Goal: Obtain resource: Obtain resource

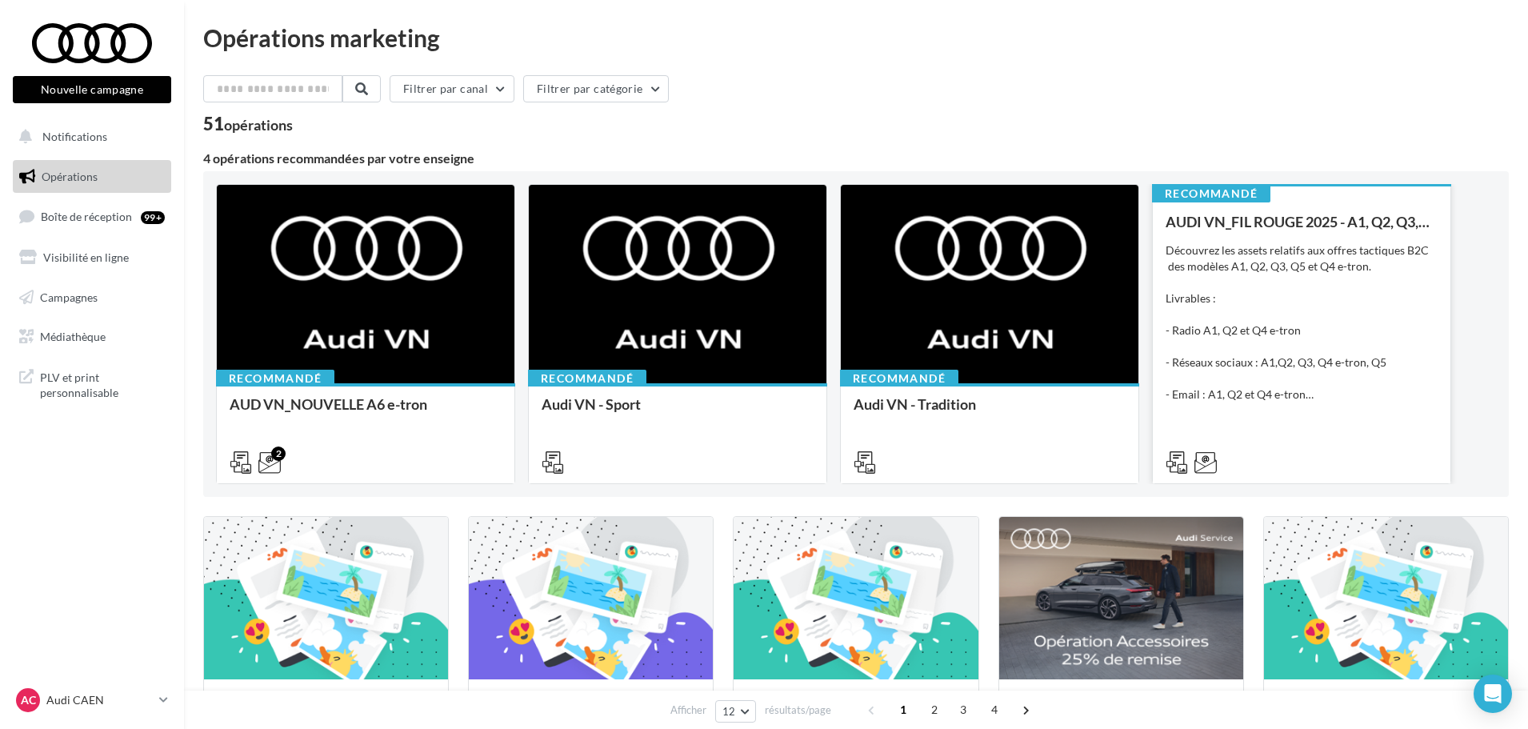
click at [1237, 358] on div "Découvrez les assets relatifs aux offres tactiques B2C des modèles A1, Q2, Q3, …" at bounding box center [1302, 322] width 272 height 160
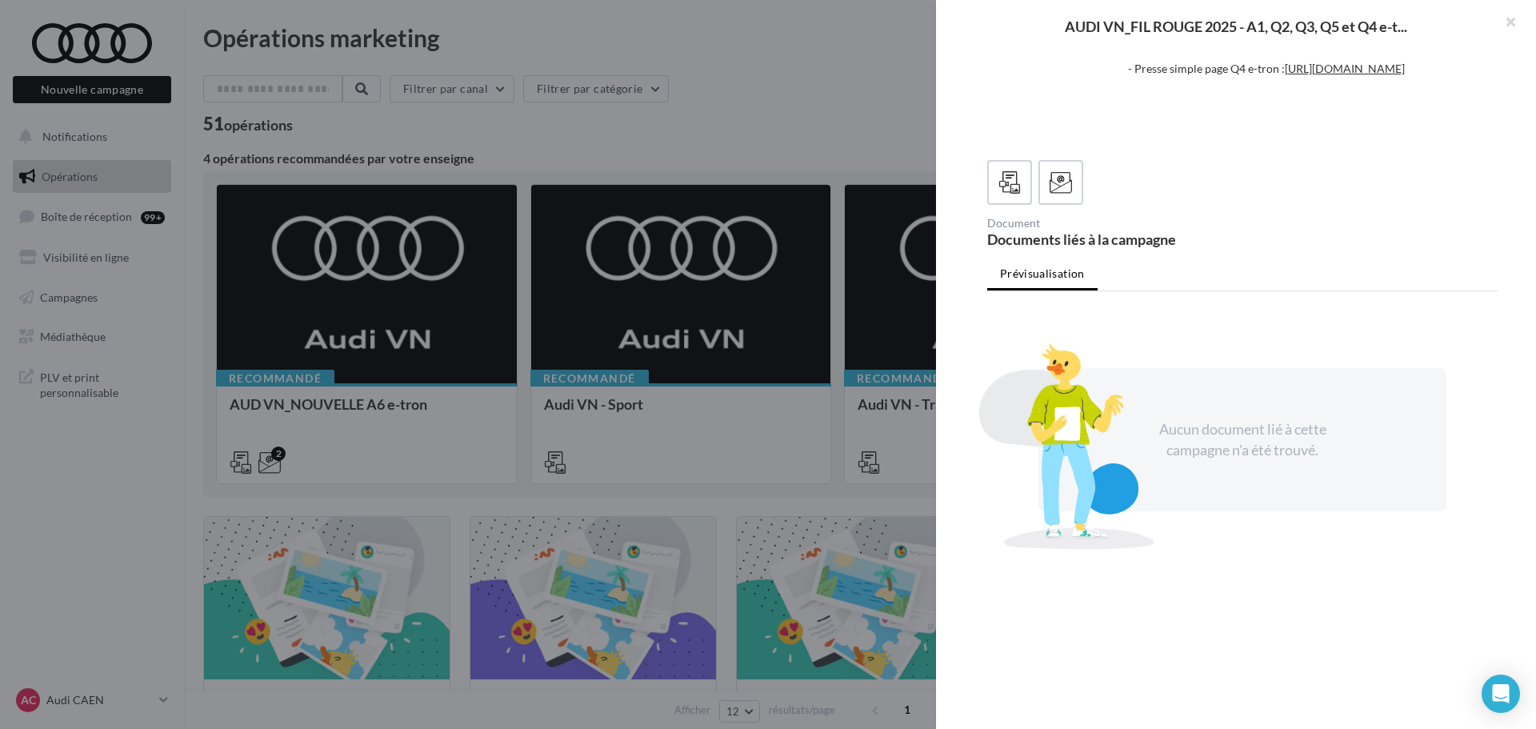
scroll to position [118, 0]
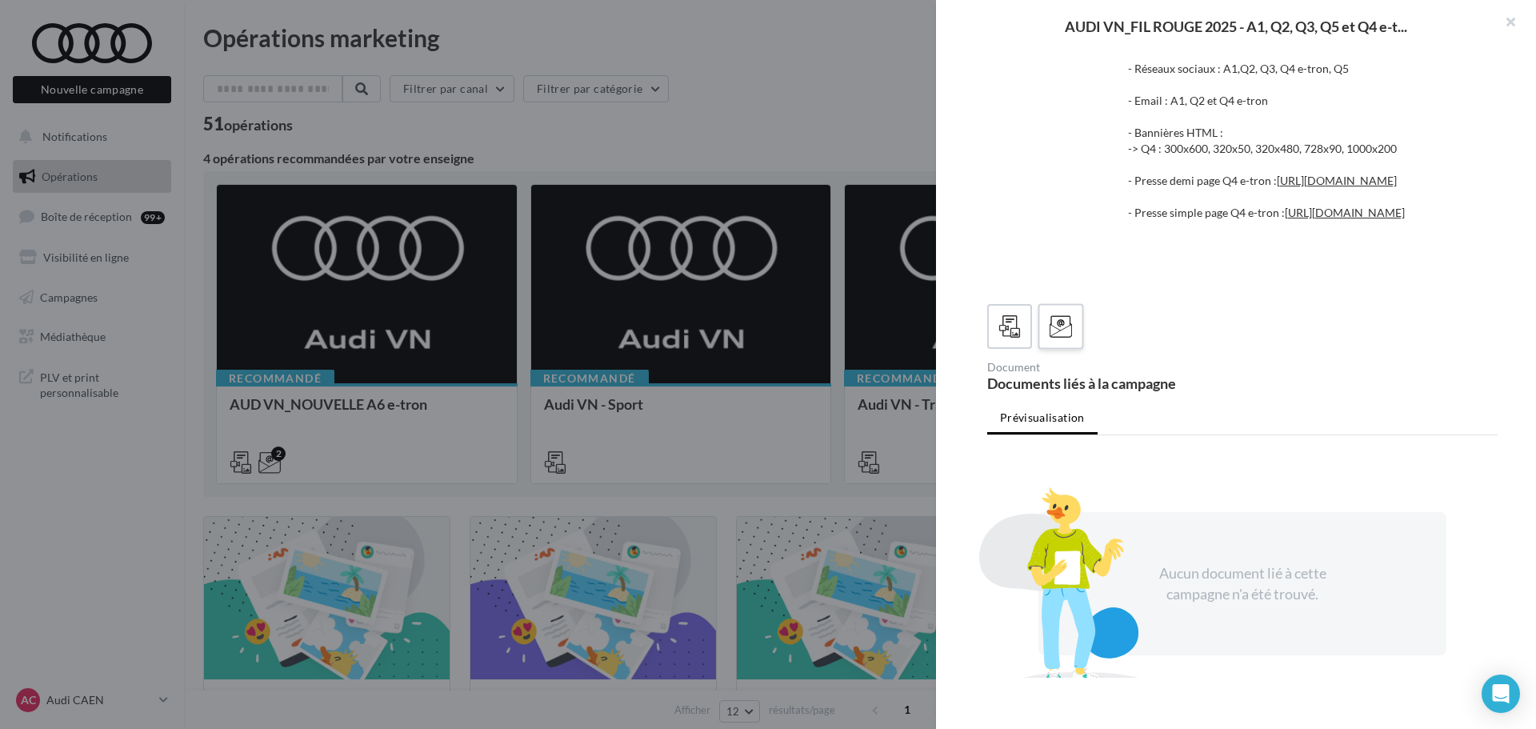
click at [1069, 338] on icon at bounding box center [1061, 326] width 23 height 23
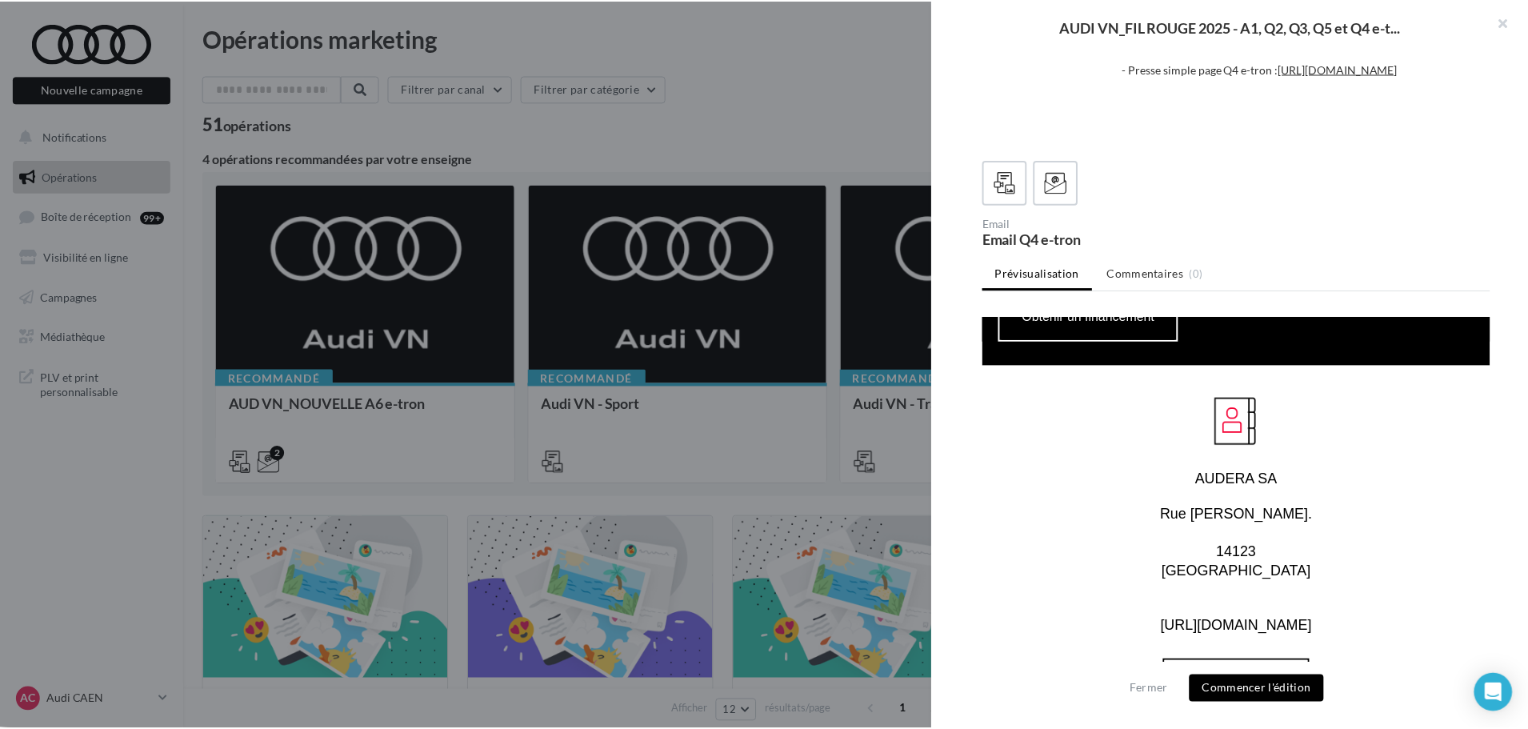
scroll to position [1467, 0]
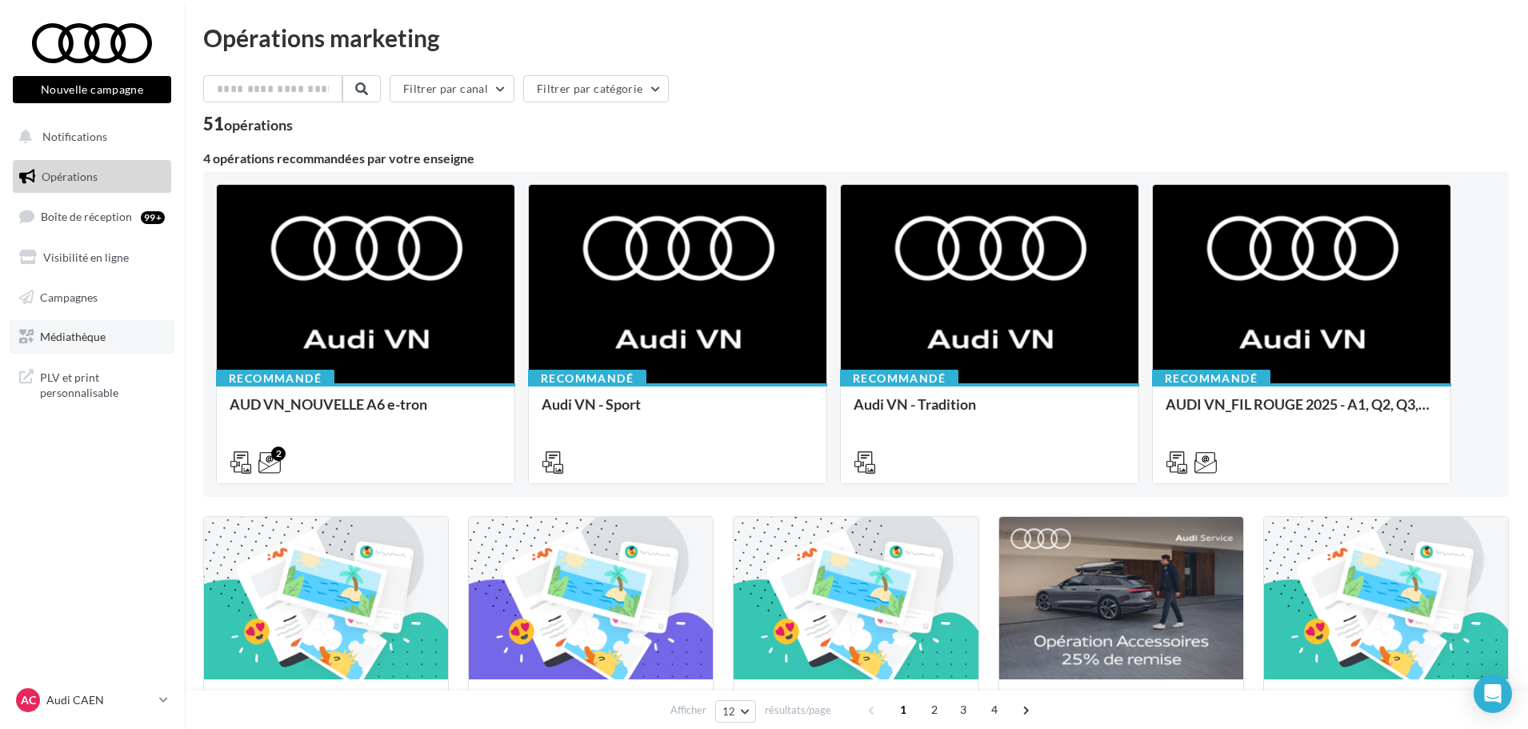
click at [52, 342] on span "Médiathèque" at bounding box center [73, 337] width 66 height 14
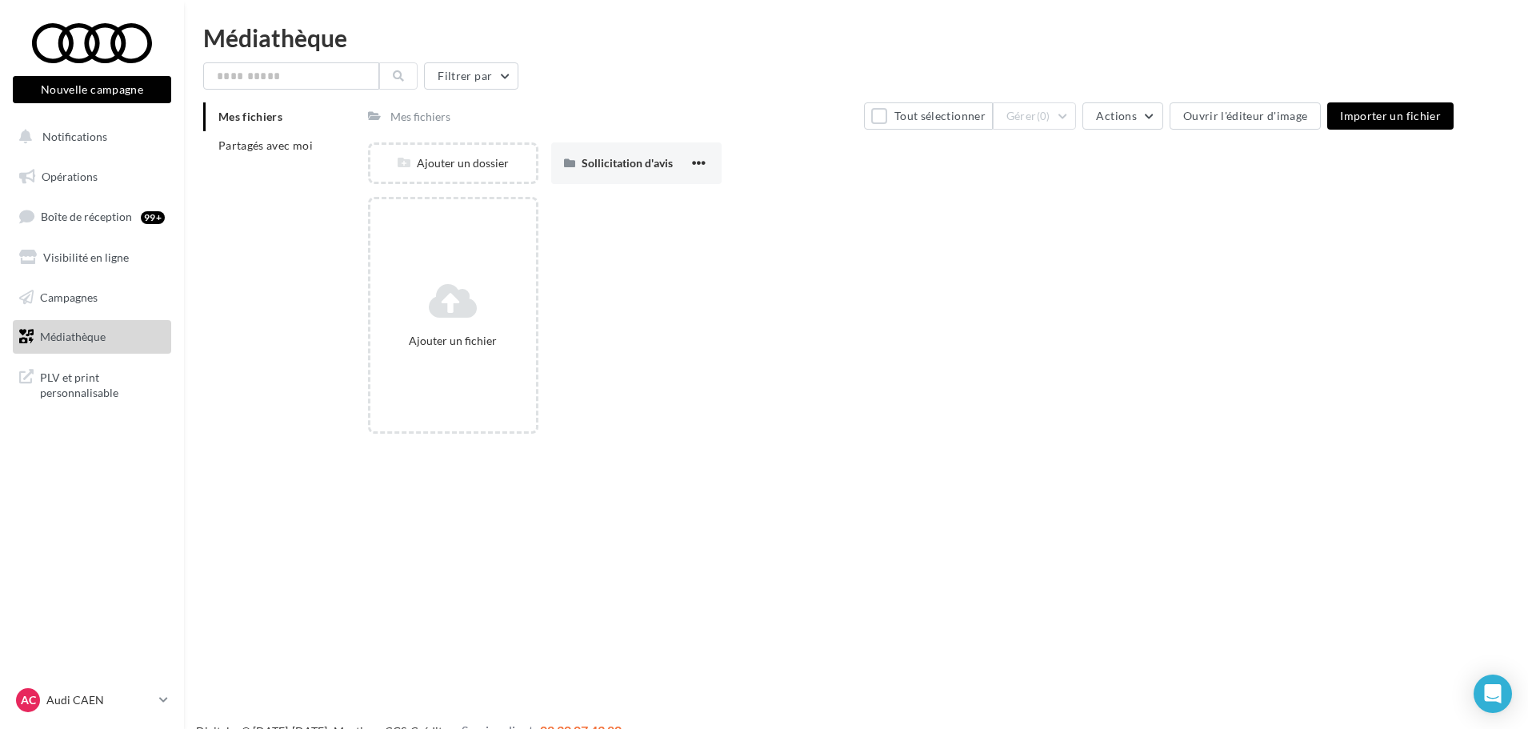
click at [261, 163] on div "Mes fichiers Partagés avec moi" at bounding box center [285, 137] width 165 height 70
click at [260, 154] on li "Partagés avec moi" at bounding box center [279, 145] width 152 height 29
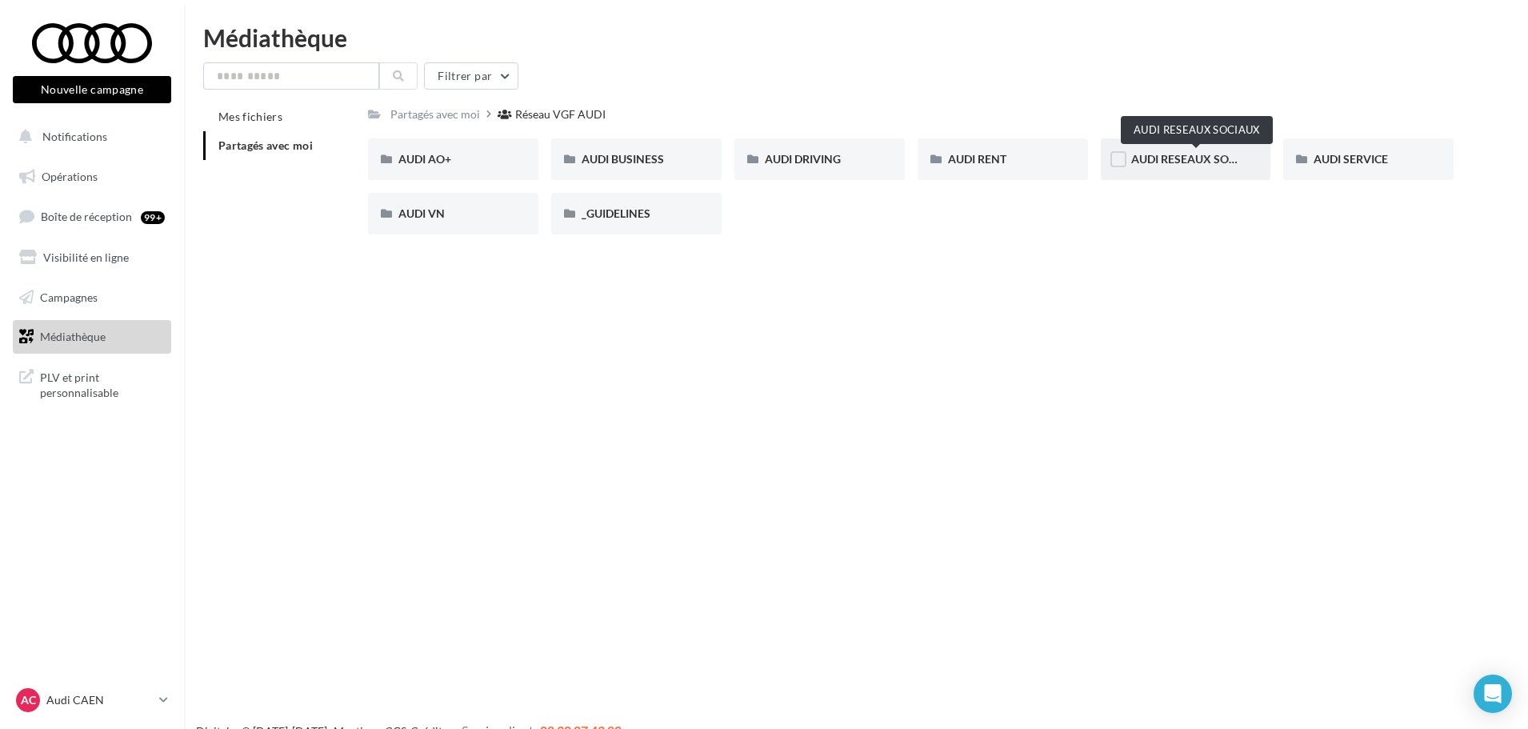
click at [1203, 154] on span "AUDI RESEAUX SOCIAUX" at bounding box center [1197, 159] width 132 height 14
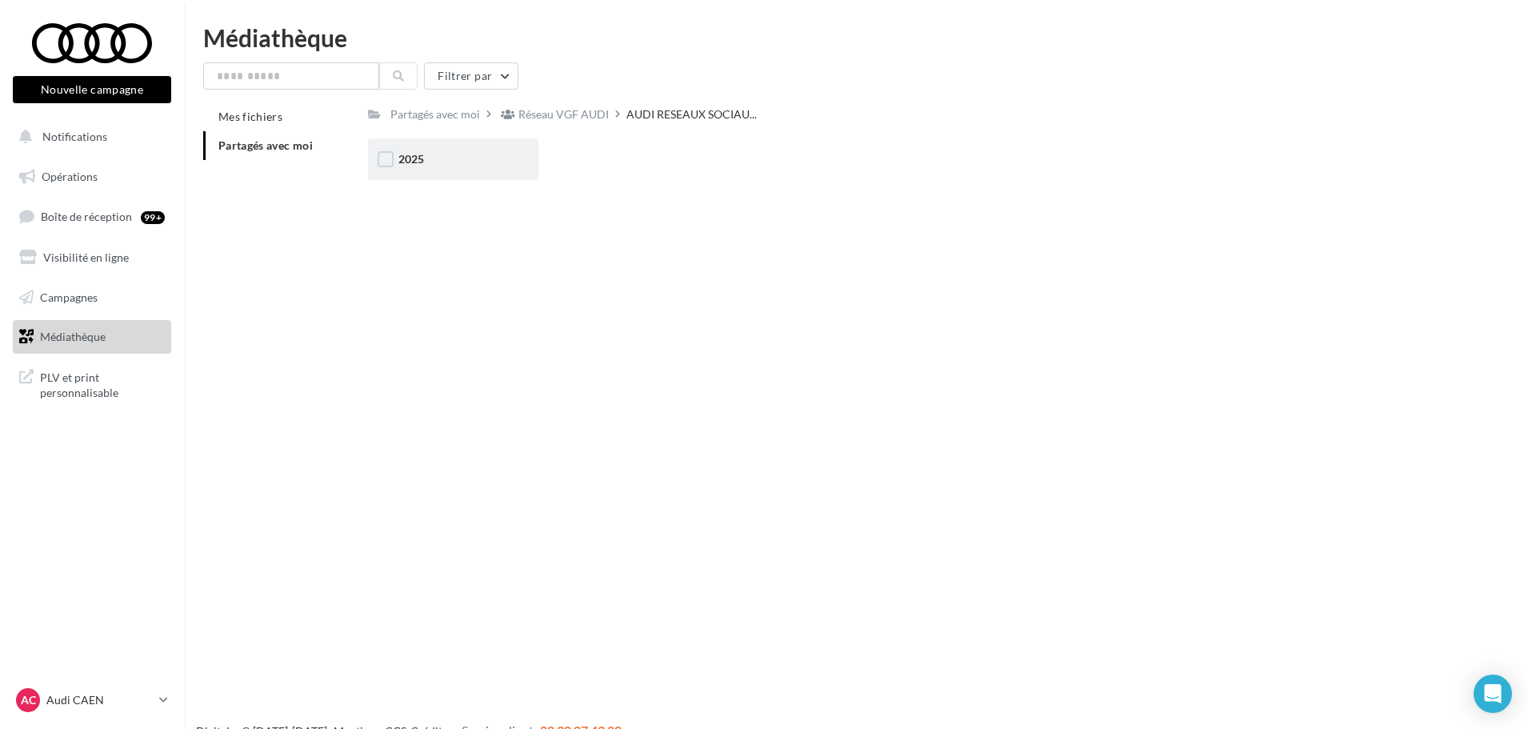
click at [450, 166] on div "2025" at bounding box center [453, 159] width 110 height 16
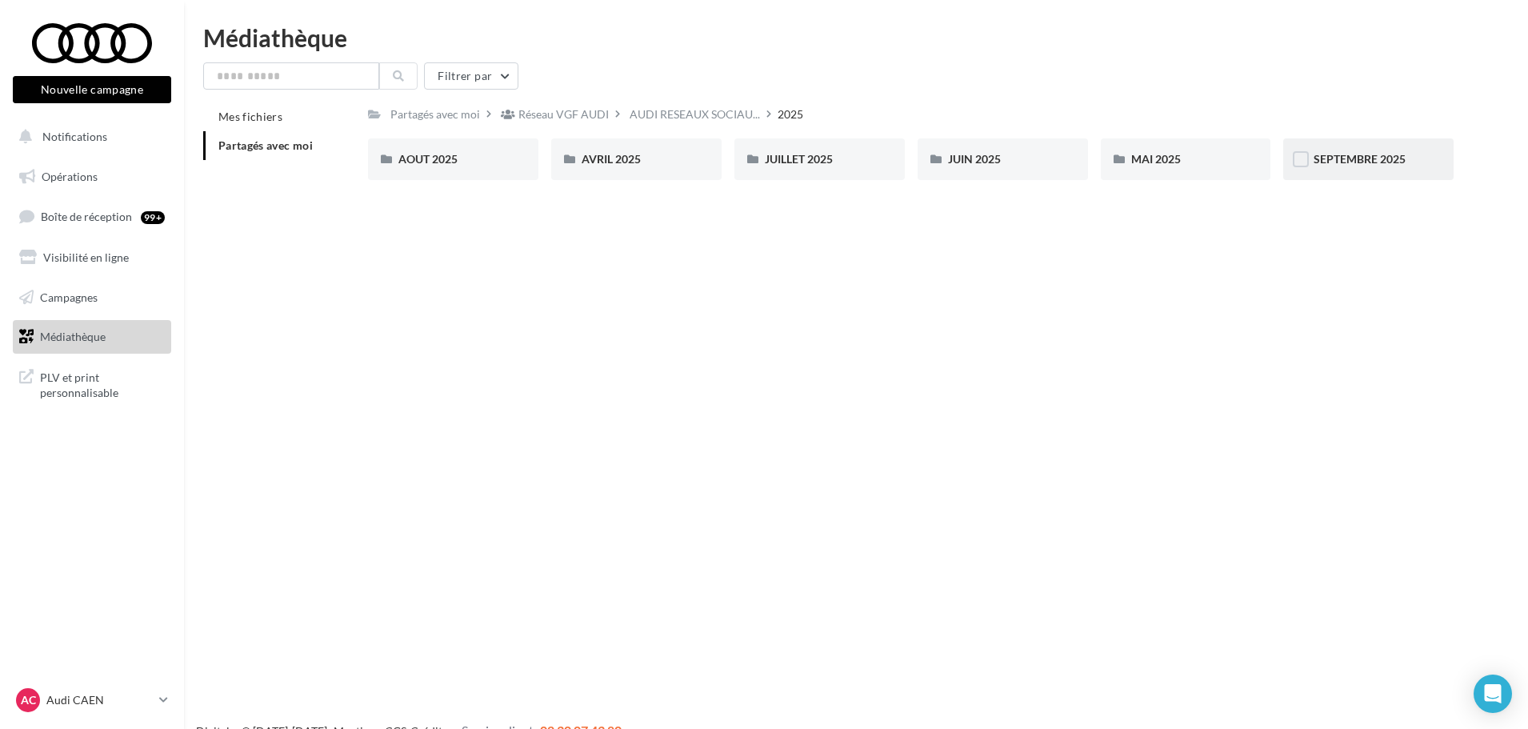
click at [1364, 158] on span "SEPTEMBRE 2025" at bounding box center [1360, 159] width 92 height 14
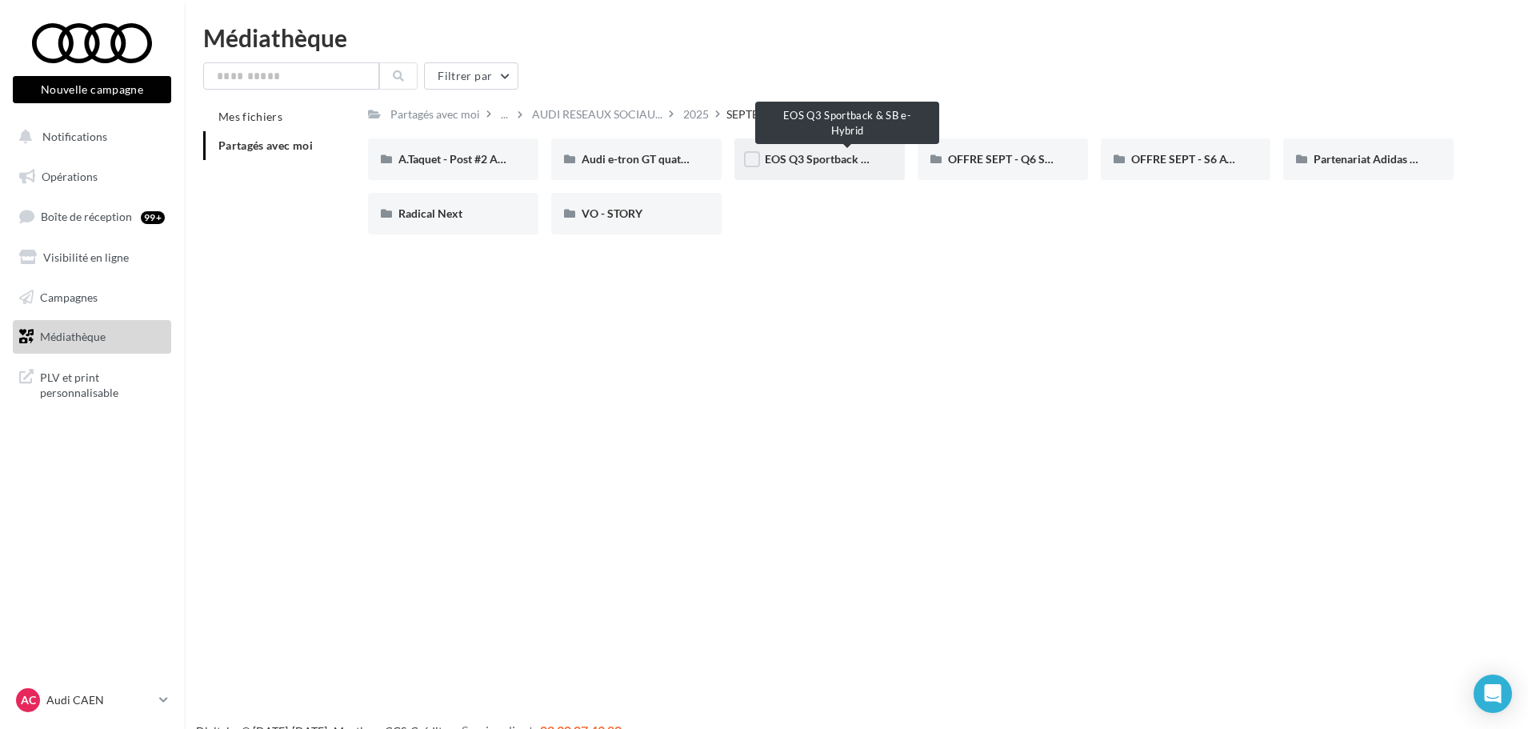
click at [820, 159] on span "EOS Q3 Sportback & SB e-Hybrid" at bounding box center [848, 159] width 167 height 14
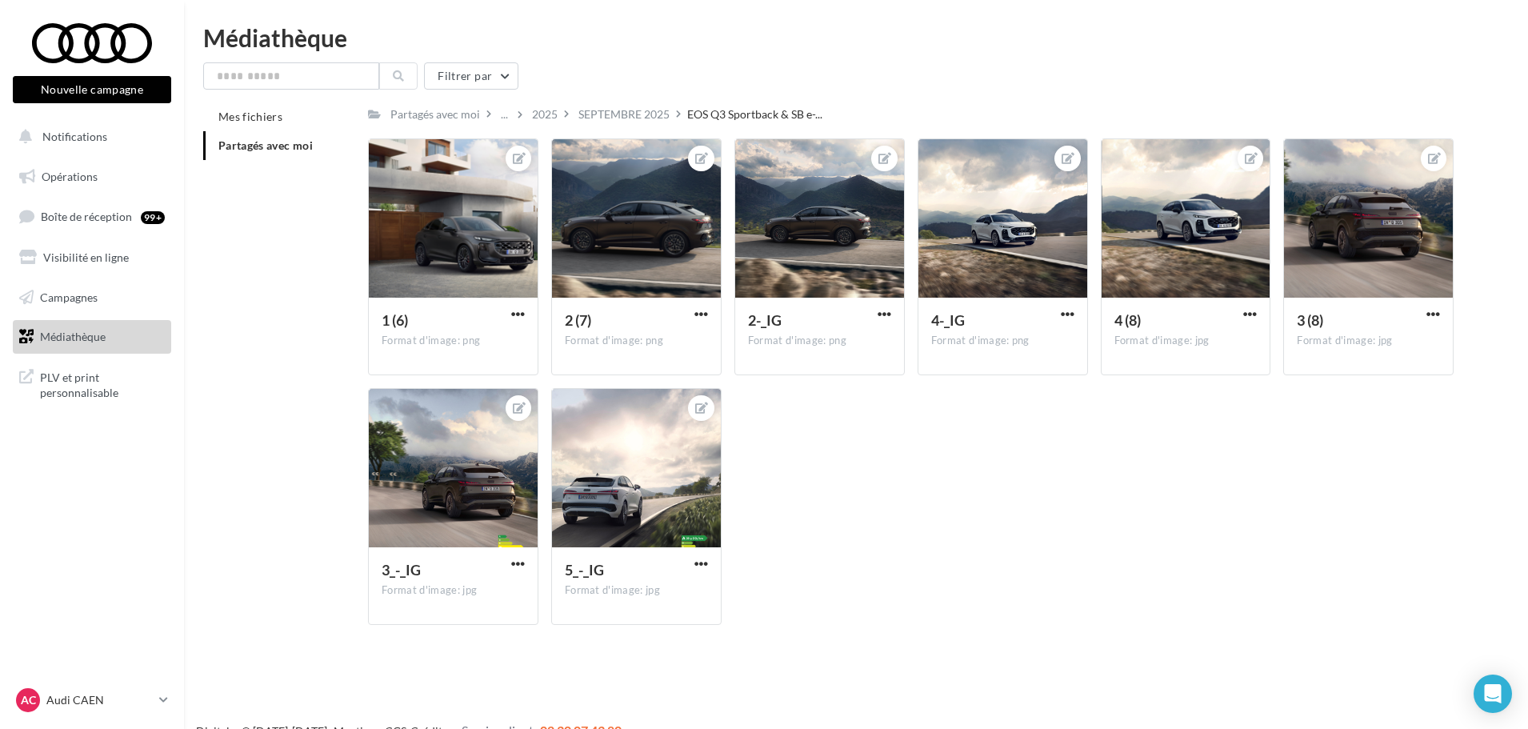
click at [957, 547] on div "1 (6) Format d'image: png 1 (6) 2 (7) Format d'image: png 2 (7) 2-_IG Format d'…" at bounding box center [917, 387] width 1099 height 499
click at [542, 118] on div "2025" at bounding box center [545, 114] width 26 height 16
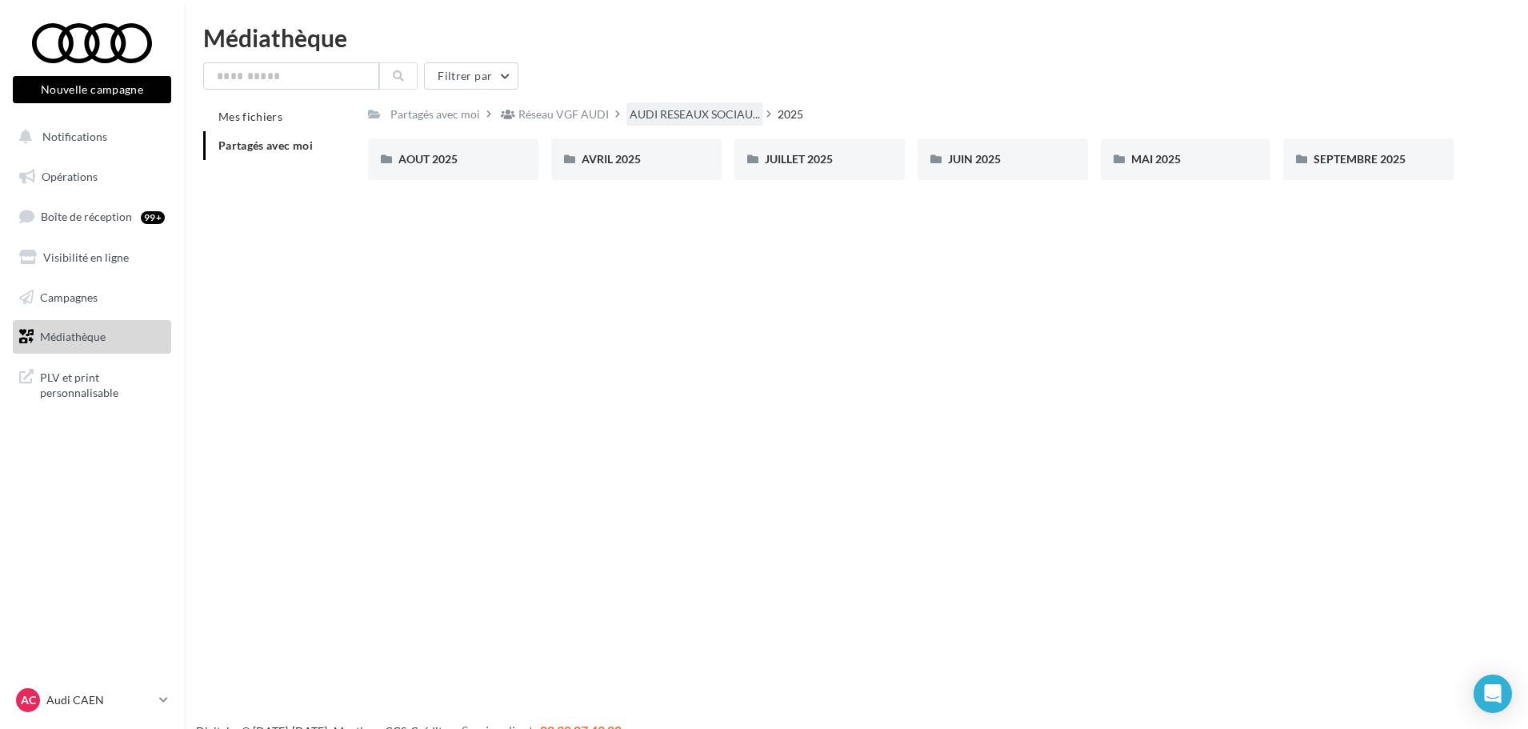
click at [669, 122] on span "AUDI RESEAUX SOCIAU..." at bounding box center [695, 114] width 130 height 16
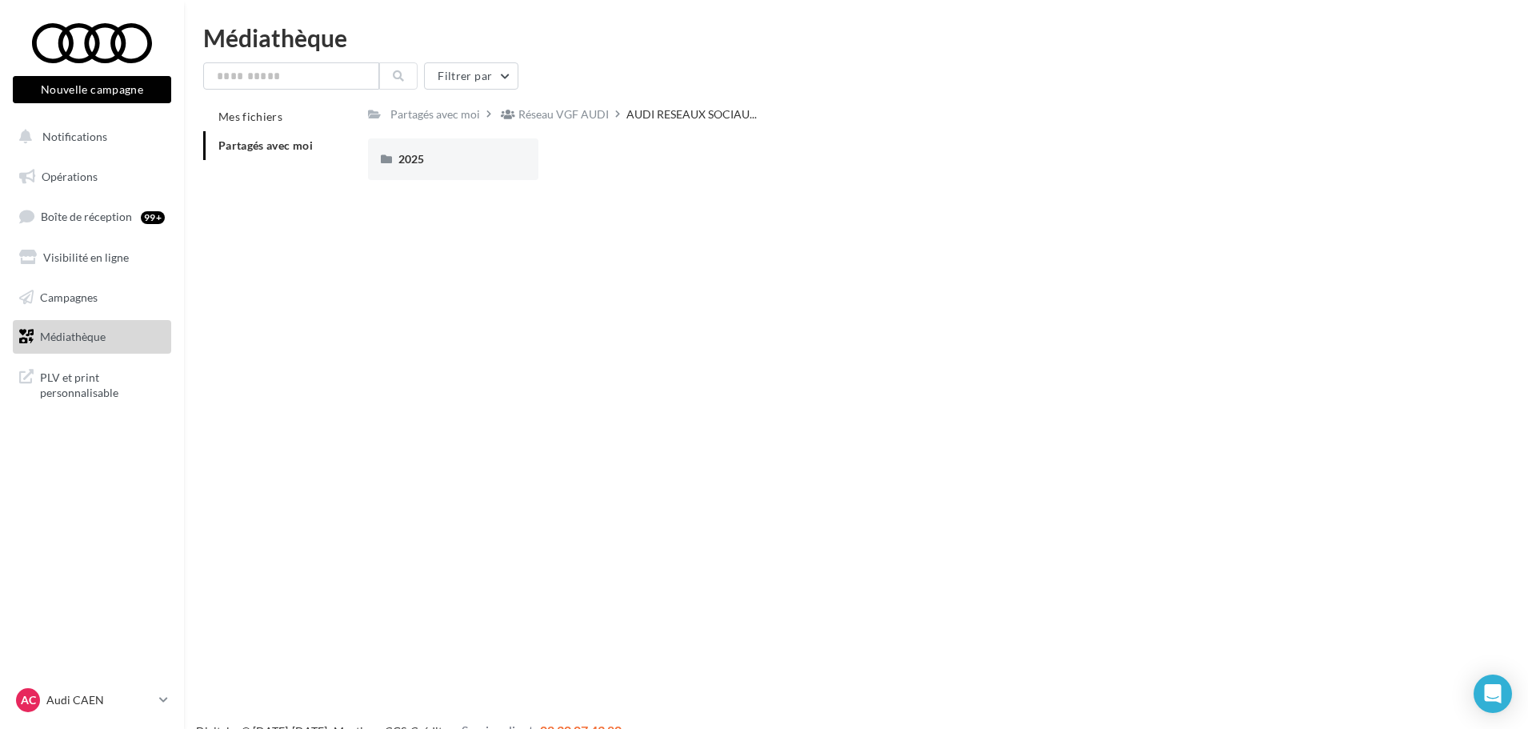
click at [544, 317] on div "Nouvelle campagne Nouvelle campagne Notifications Opérations Boîte de réception…" at bounding box center [764, 390] width 1528 height 729
click at [509, 302] on div "Nouvelle campagne Nouvelle campagne Notifications Opérations Boîte de réception…" at bounding box center [764, 390] width 1528 height 729
click at [979, 323] on div "Nouvelle campagne Nouvelle campagne Notifications Opérations Boîte de réception…" at bounding box center [764, 390] width 1528 height 729
click at [427, 172] on div "2025" at bounding box center [453, 159] width 170 height 42
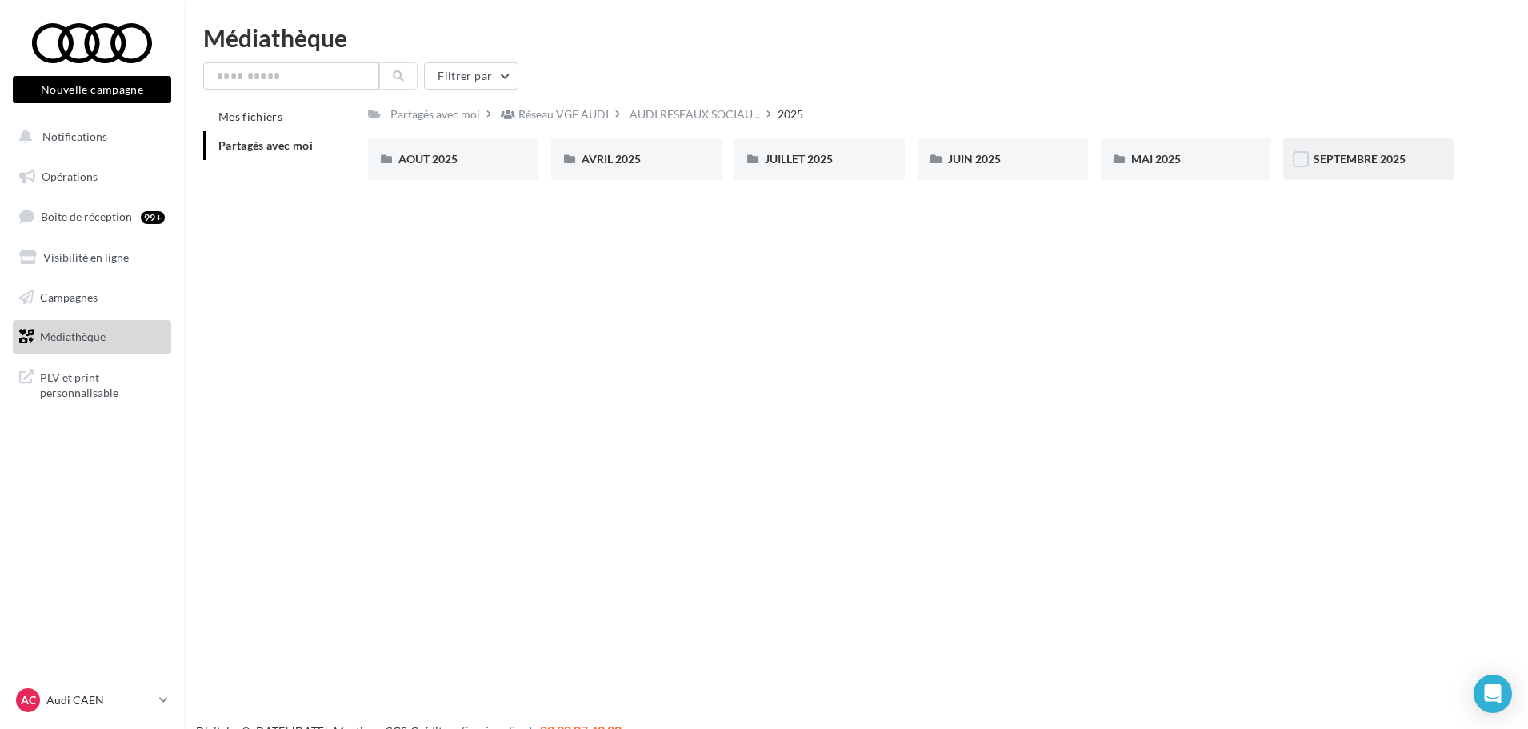
click at [1331, 174] on div "SEPTEMBRE 2025" at bounding box center [1368, 159] width 170 height 42
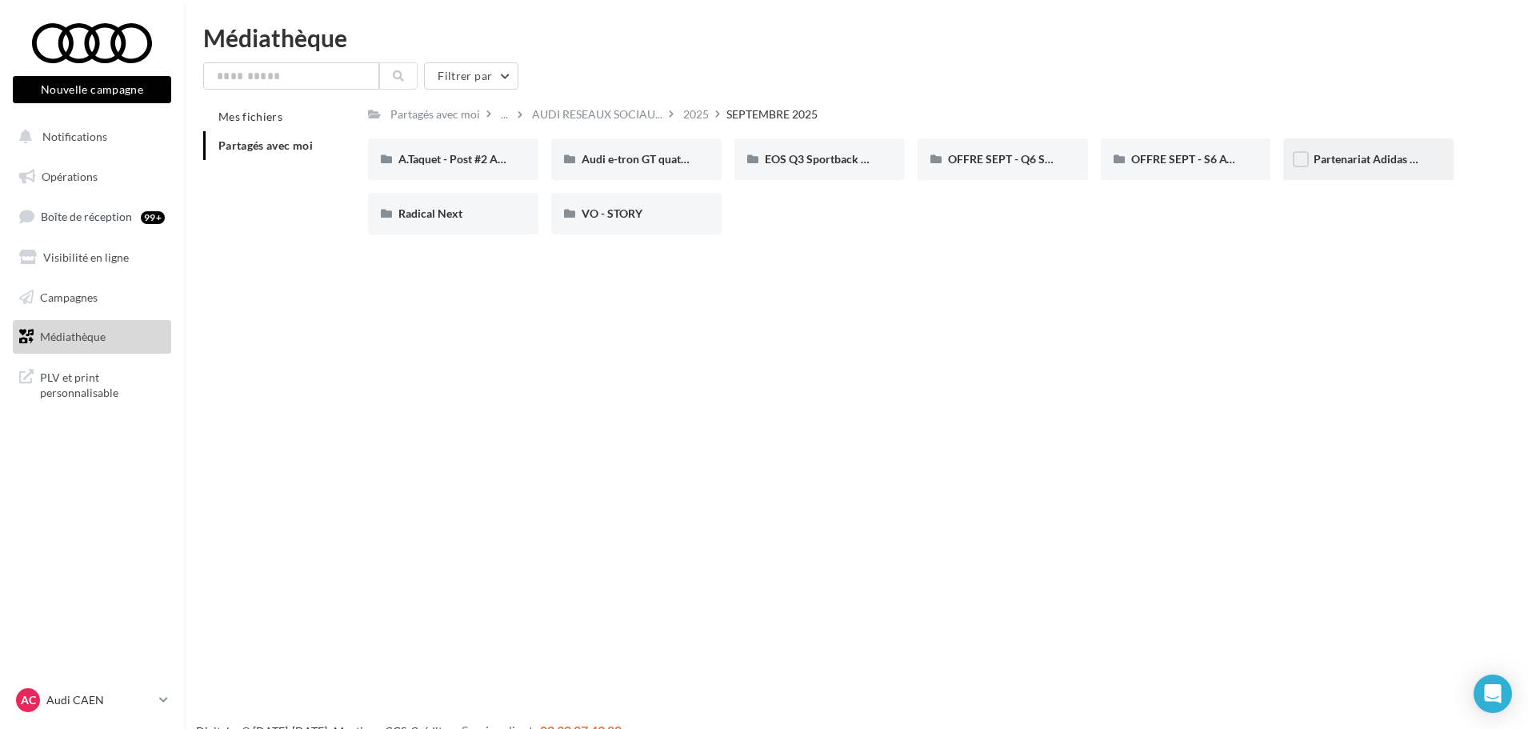
click at [1366, 152] on span "Partenariat Adidas x Audi F1" at bounding box center [1386, 159] width 144 height 14
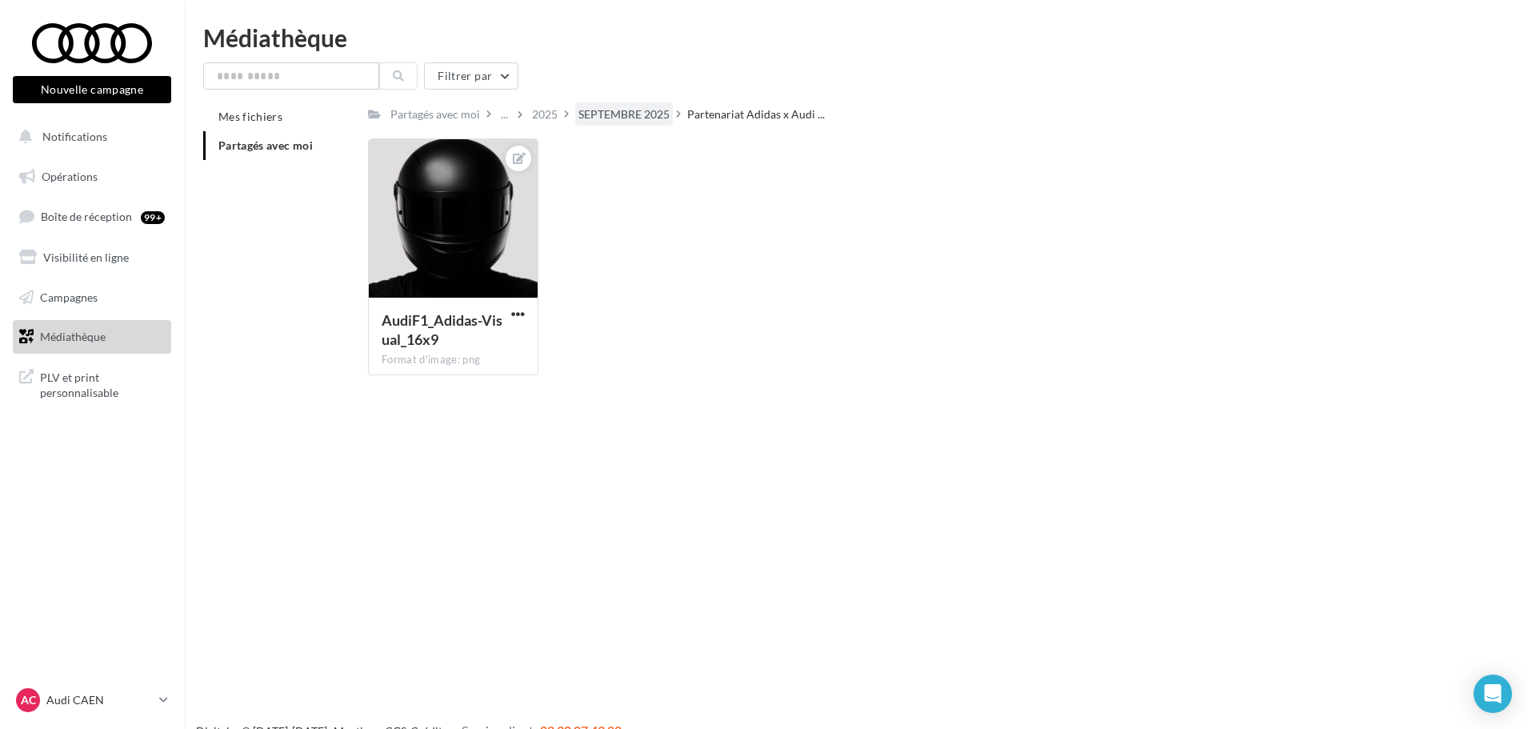
click at [631, 114] on div "SEPTEMBRE 2025" at bounding box center [623, 114] width 91 height 16
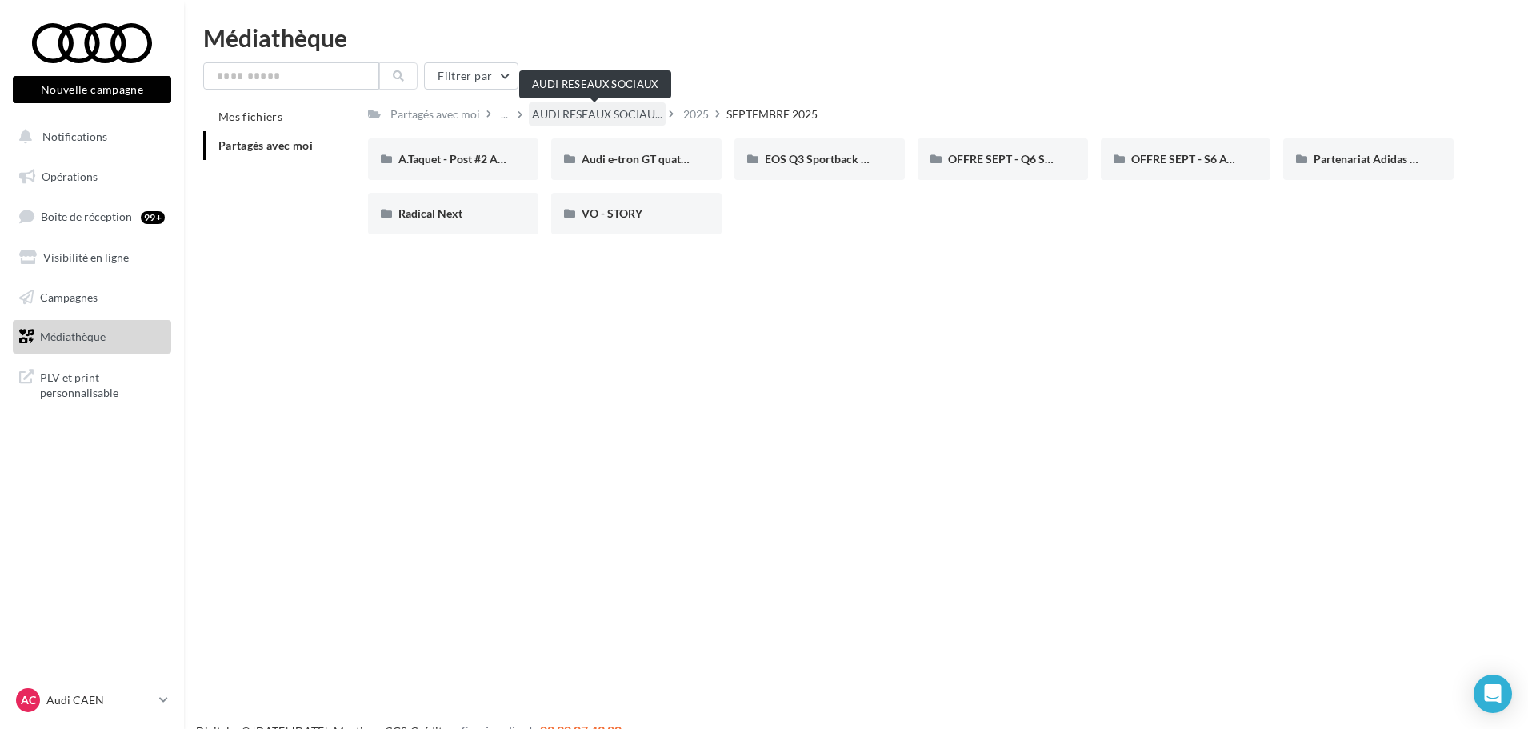
click at [583, 112] on span "AUDI RESEAUX SOCIAU..." at bounding box center [597, 114] width 130 height 16
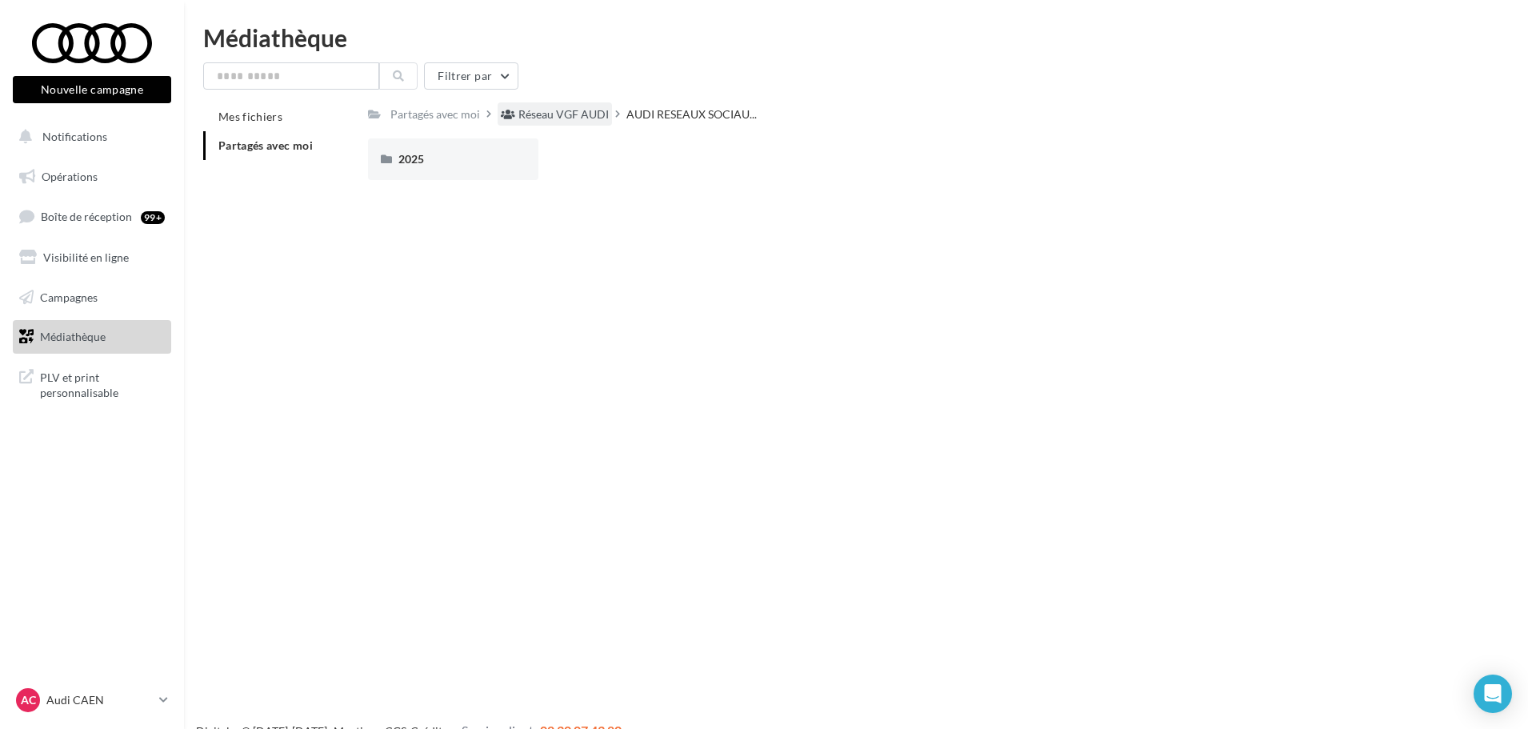
click at [547, 118] on div "Réseau VGF AUDI" at bounding box center [563, 114] width 90 height 16
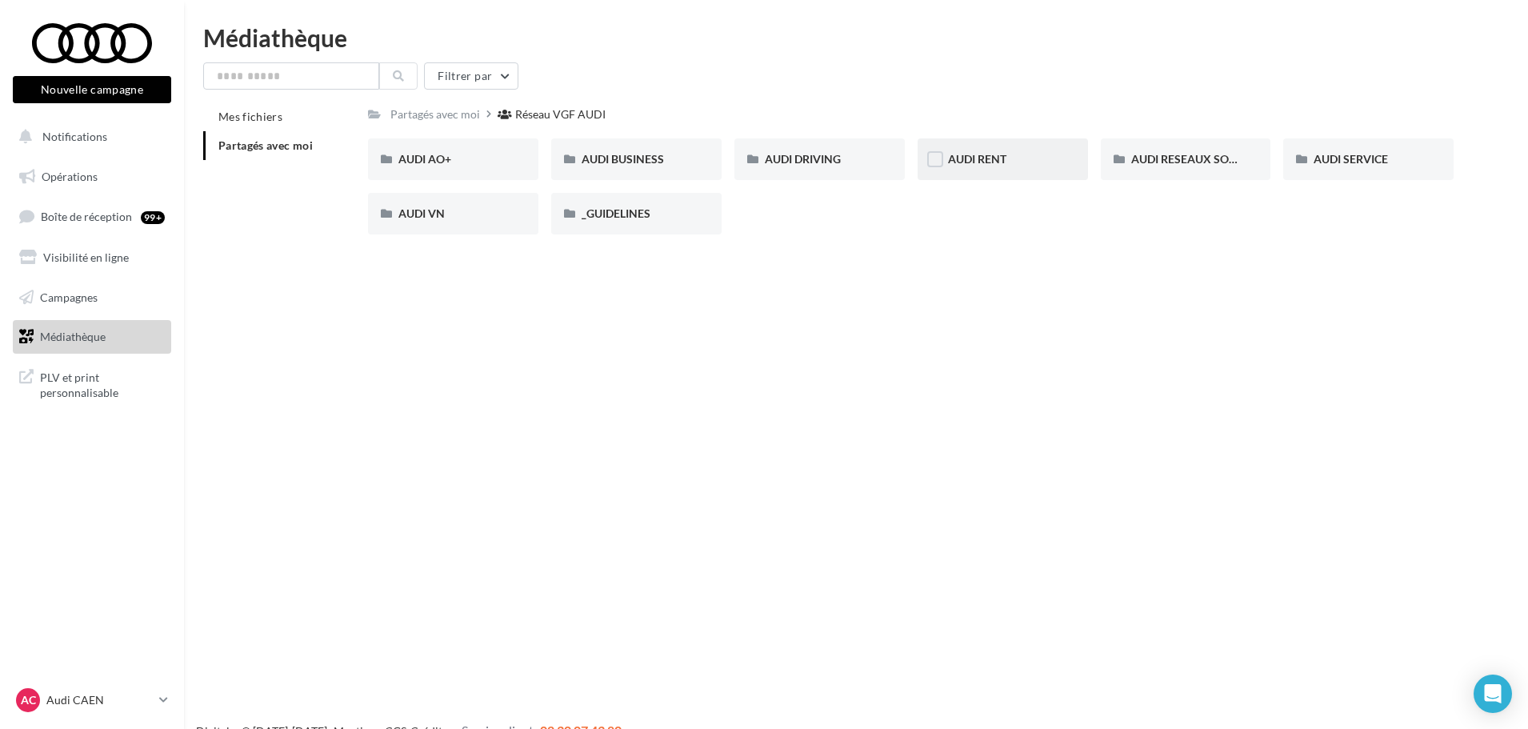
click at [926, 156] on div "AUDI RENT" at bounding box center [1003, 159] width 170 height 42
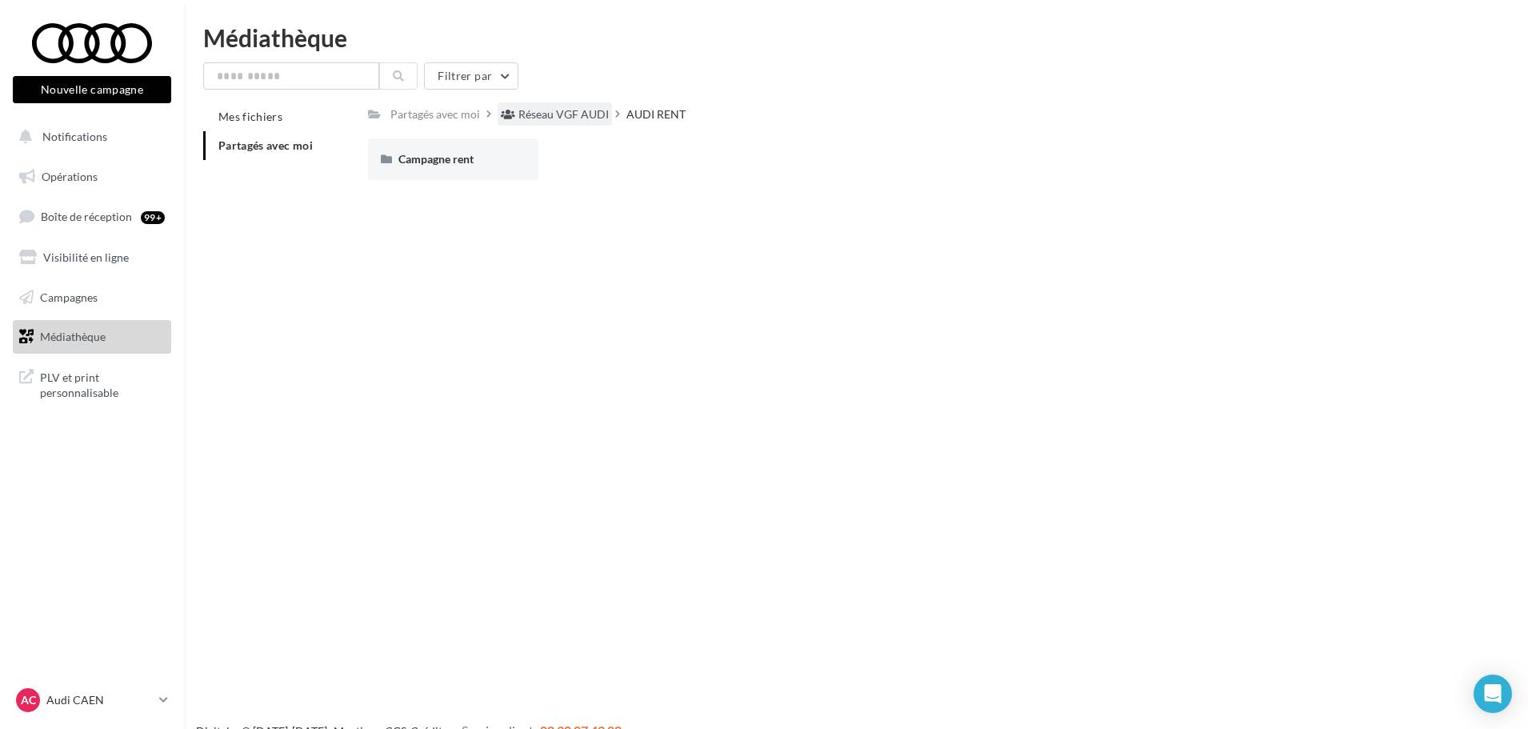
click at [561, 106] on div "Réseau VGF AUDI" at bounding box center [563, 114] width 90 height 16
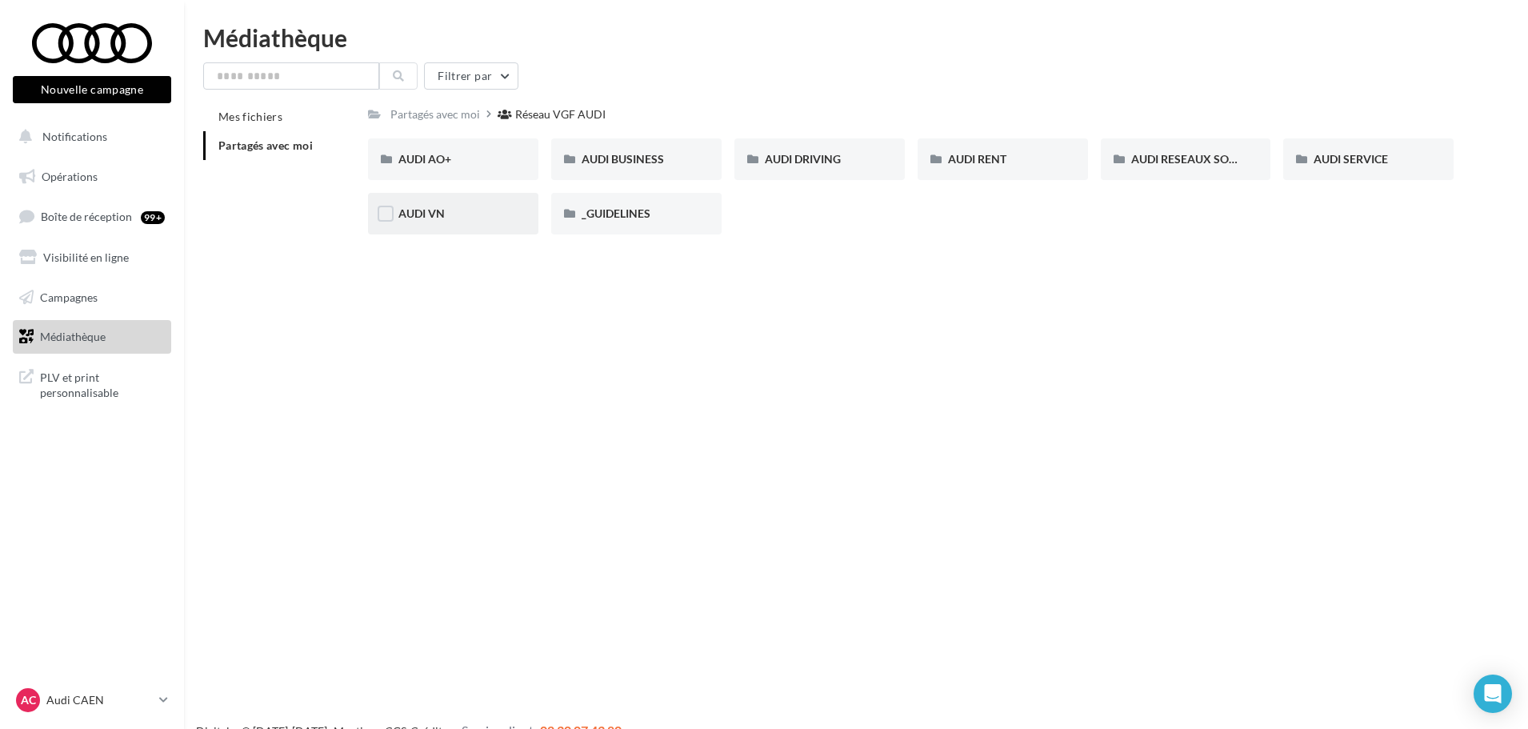
click at [432, 222] on div "AUDI VN" at bounding box center [453, 214] width 170 height 42
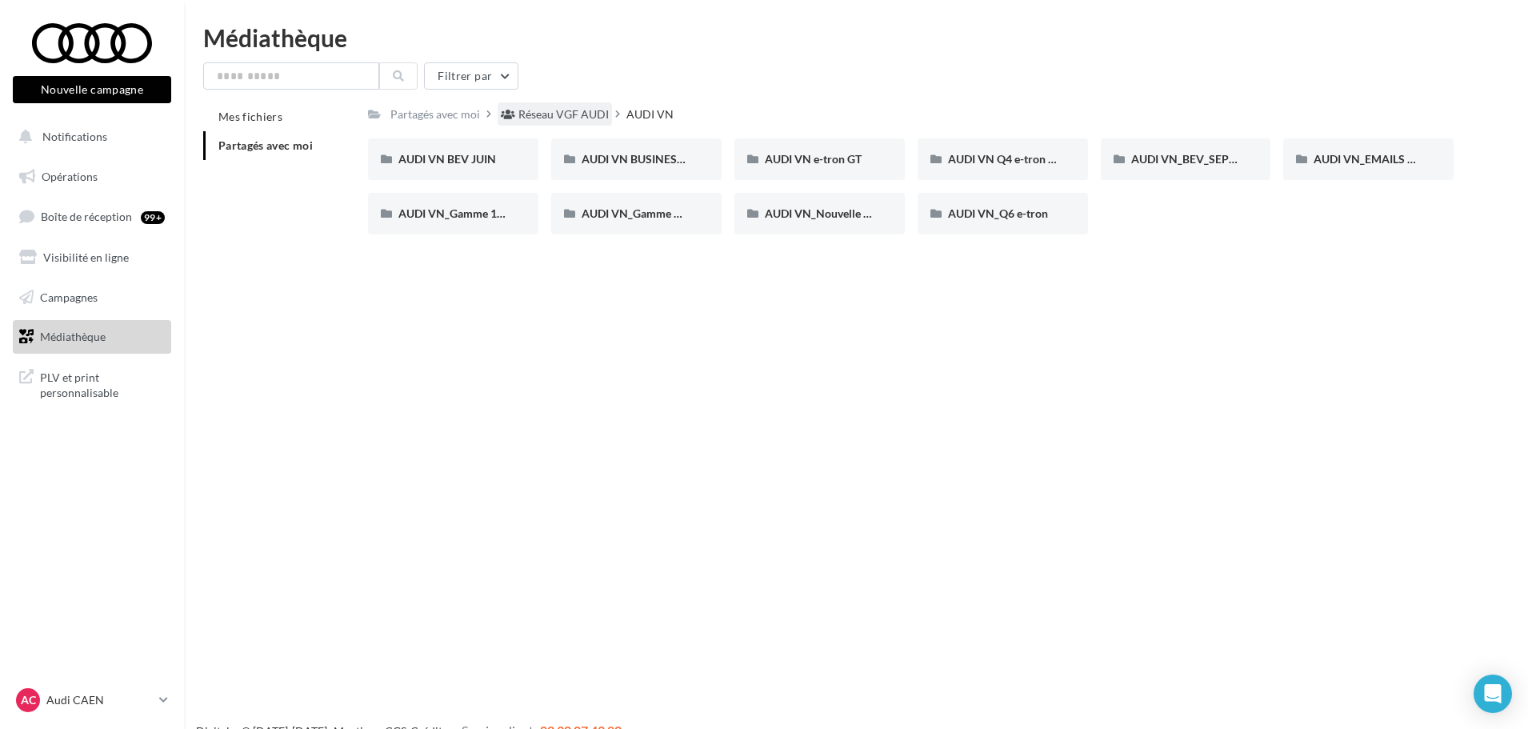
click at [532, 112] on div "Réseau VGF AUDI" at bounding box center [563, 114] width 90 height 16
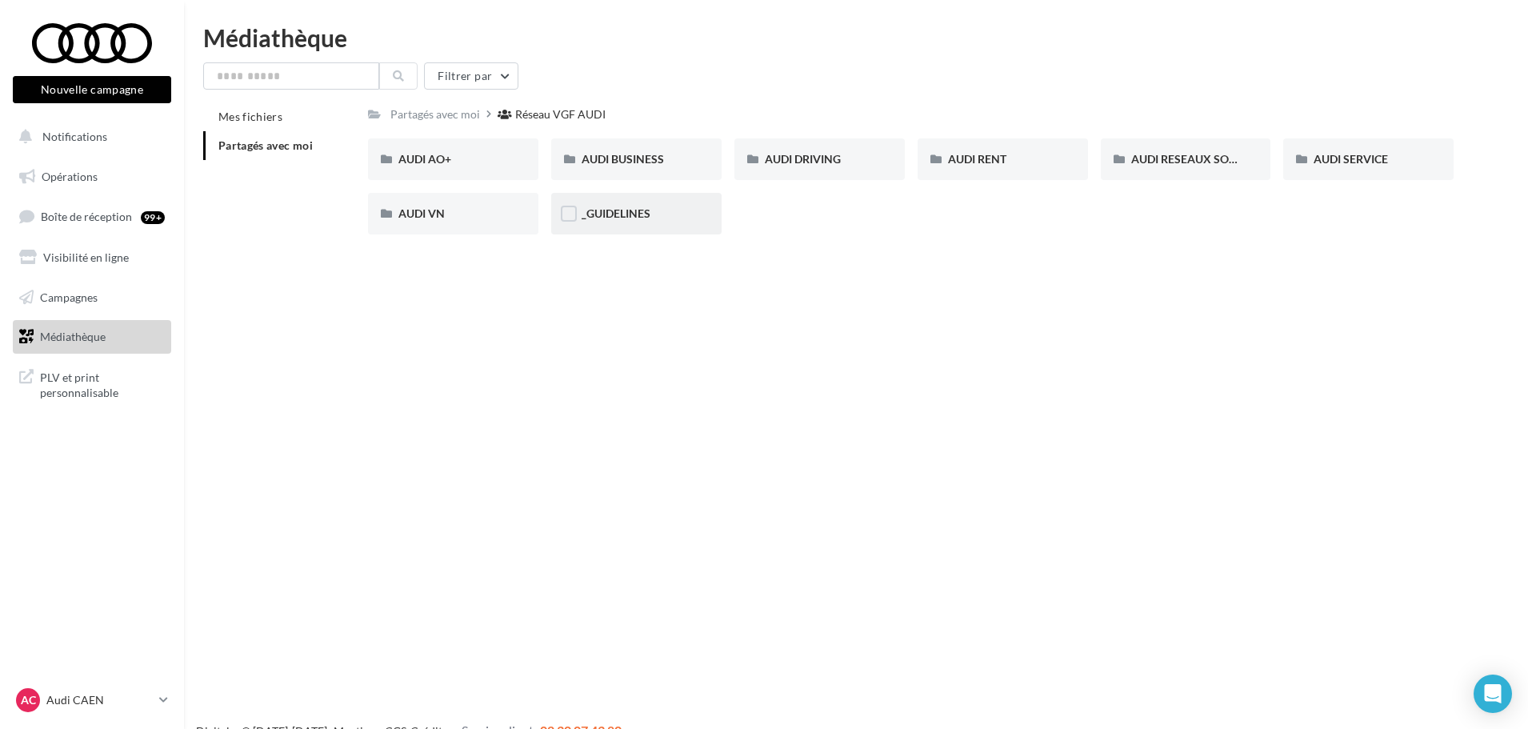
click at [626, 222] on div "_GUIDELINES" at bounding box center [636, 214] width 170 height 42
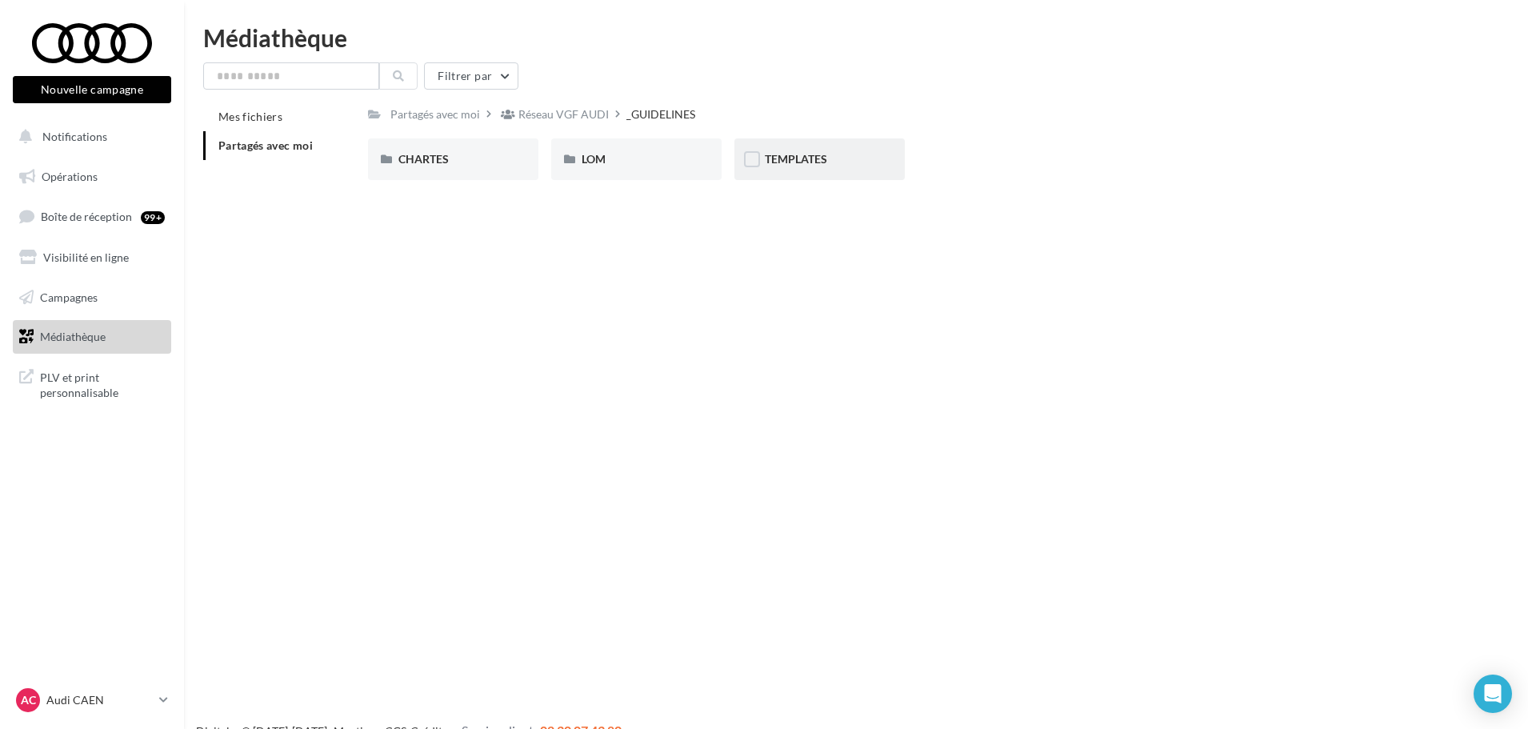
click at [807, 148] on div "TEMPLATES" at bounding box center [820, 159] width 170 height 42
